Goal: Navigation & Orientation: Find specific page/section

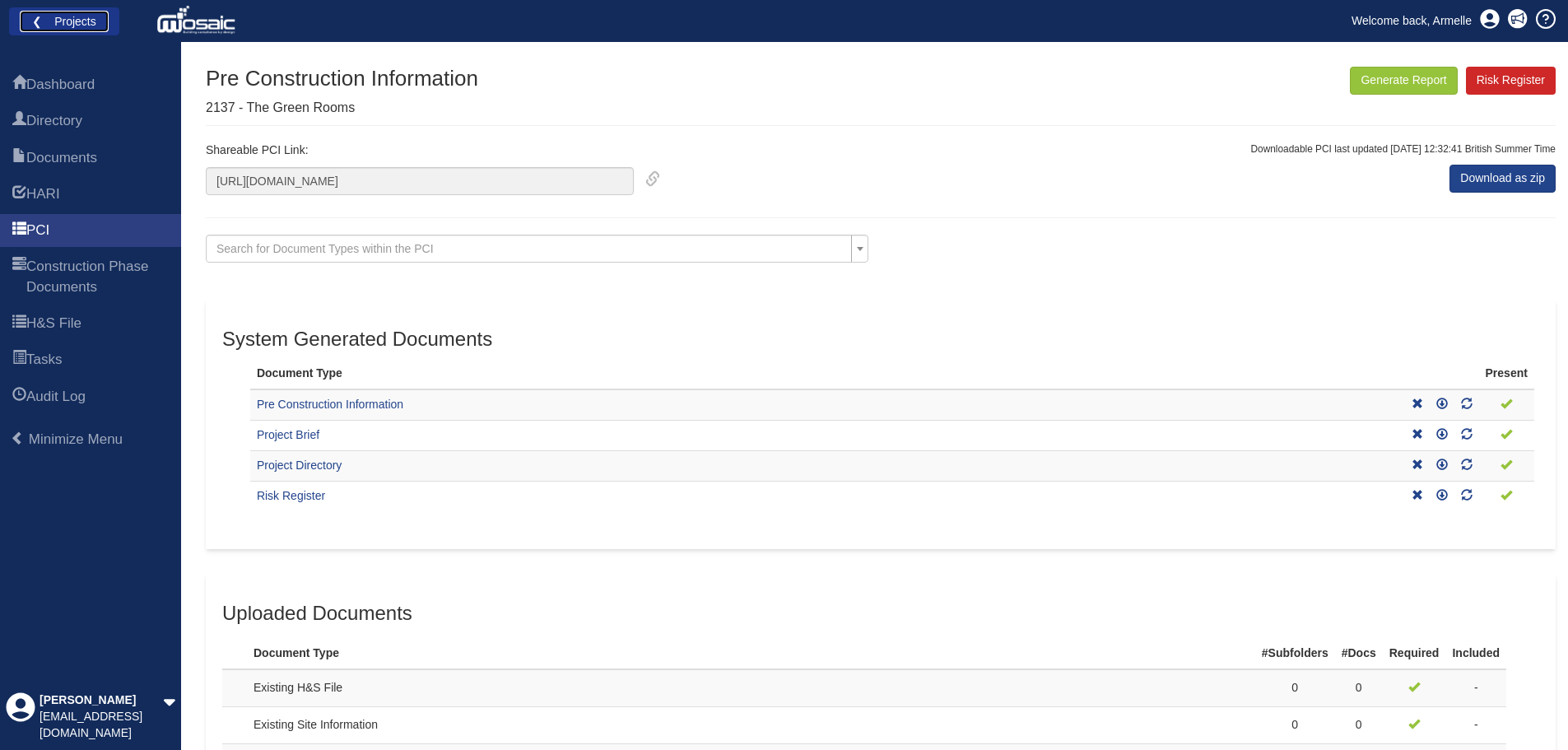
click at [62, 32] on link "❮ Projects" at bounding box center [64, 21] width 89 height 21
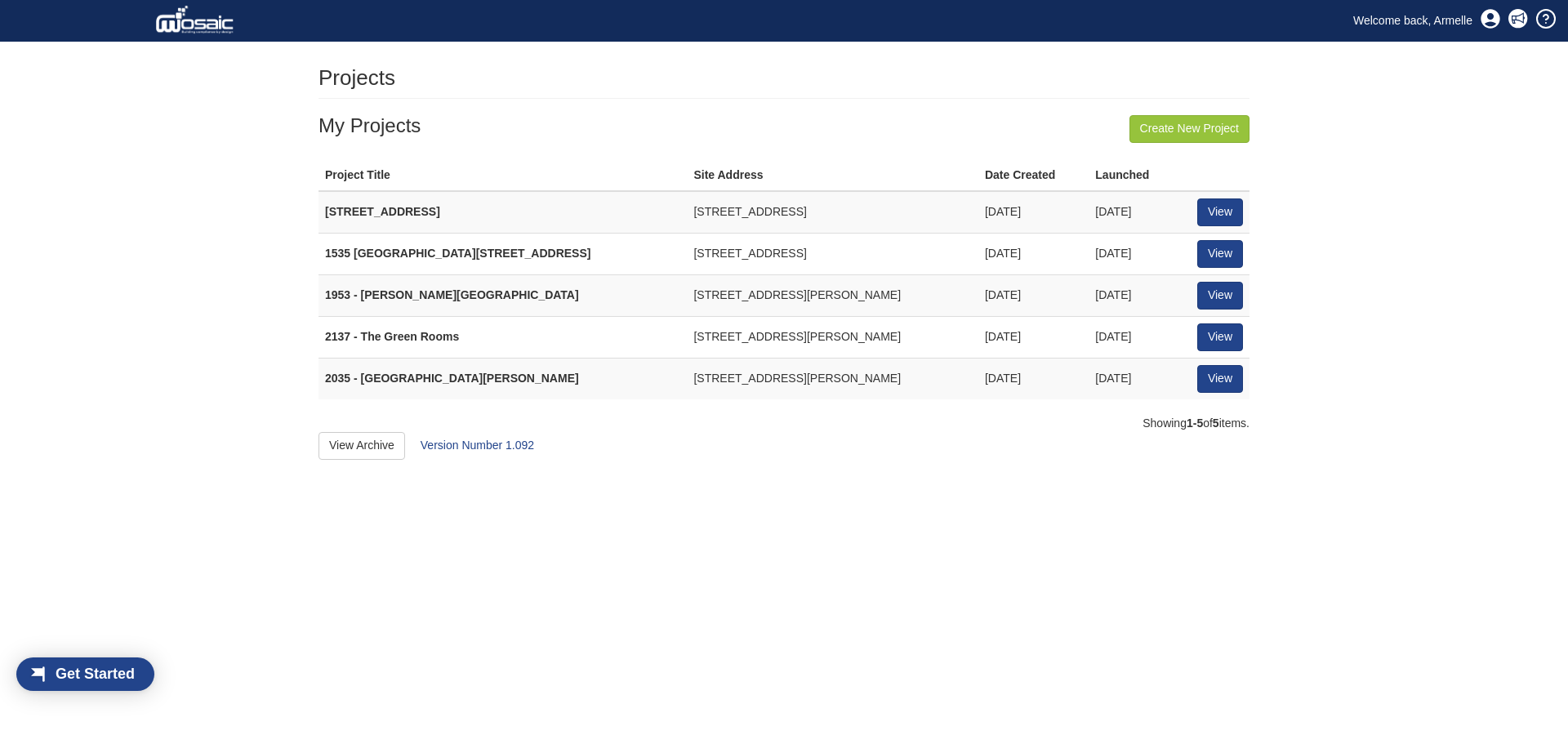
scroll to position [21, 93]
click at [1229, 214] on link "View" at bounding box center [1221, 213] width 46 height 28
